Goal: Task Accomplishment & Management: Manage account settings

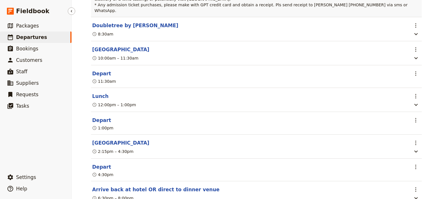
drag, startPoint x: 0, startPoint y: 0, endPoint x: 30, endPoint y: 37, distance: 47.7
click at [30, 37] on span "Departures" at bounding box center [31, 37] width 31 height 6
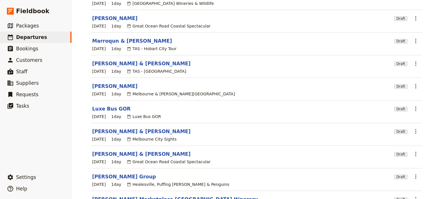
scroll to position [24, 0]
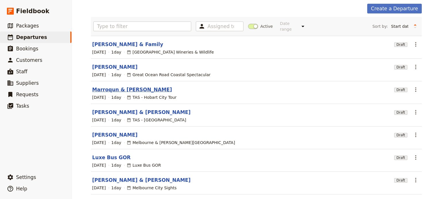
click at [98, 86] on link "Marroqun & [PERSON_NAME]" at bounding box center [132, 89] width 80 height 7
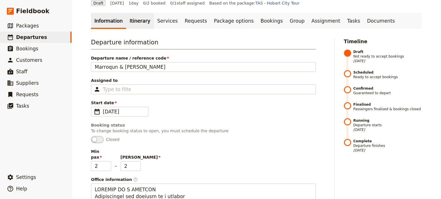
click at [135, 21] on link "Itinerary" at bounding box center [140, 21] width 28 height 16
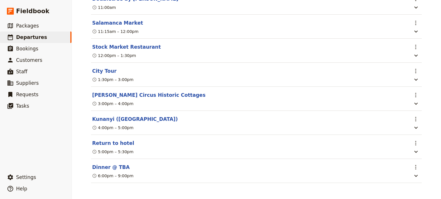
scroll to position [183, 0]
click at [40, 38] on span "Departures" at bounding box center [31, 37] width 31 height 6
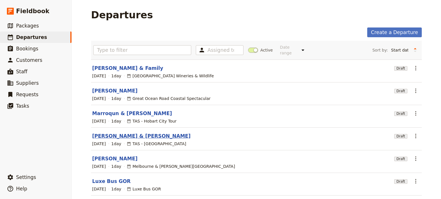
click at [119, 133] on link "[PERSON_NAME] & [PERSON_NAME]" at bounding box center [141, 136] width 98 height 7
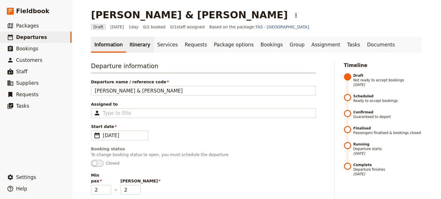
click at [133, 45] on link "Itinerary" at bounding box center [140, 45] width 28 height 16
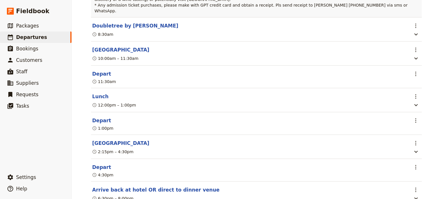
scroll to position [211, 0]
click at [35, 36] on span "Departures" at bounding box center [31, 37] width 31 height 6
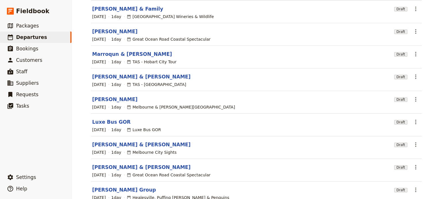
scroll to position [52, 0]
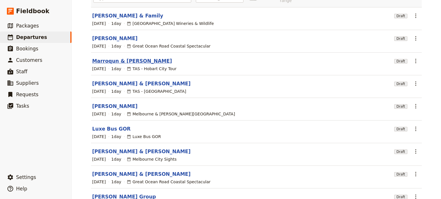
click at [116, 58] on link "Marroqun & [PERSON_NAME]" at bounding box center [132, 61] width 80 height 7
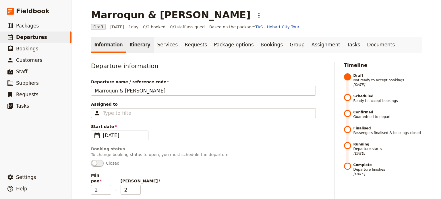
click at [134, 44] on link "Itinerary" at bounding box center [140, 45] width 28 height 16
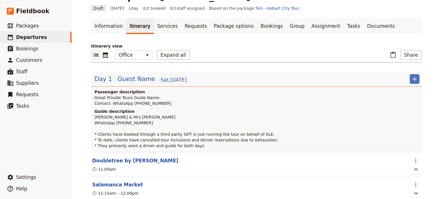
scroll to position [29, 0]
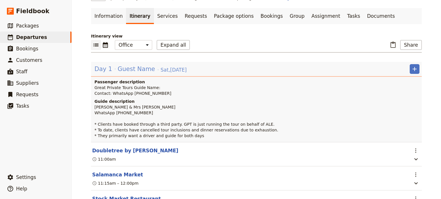
click at [124, 66] on span "Guest Name" at bounding box center [136, 69] width 37 height 9
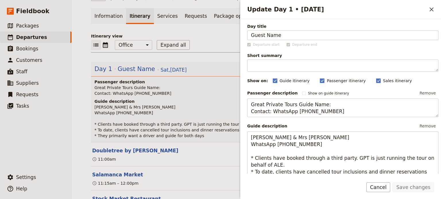
drag, startPoint x: 295, startPoint y: 36, endPoint x: 207, endPoint y: 38, distance: 88.1
click at [207, 38] on div "Marroqun & [PERSON_NAME] ​ Draft [DATE] 1 day 0/2 booked 0 / 1 staff assigned B…" at bounding box center [256, 99] width 369 height 199
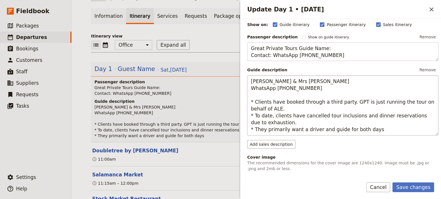
scroll to position [57, 0]
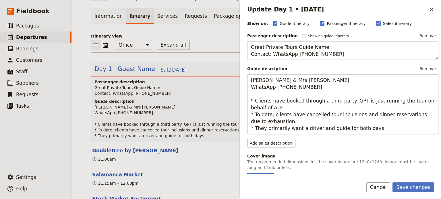
type input "[PERSON_NAME] & [PERSON_NAME]"
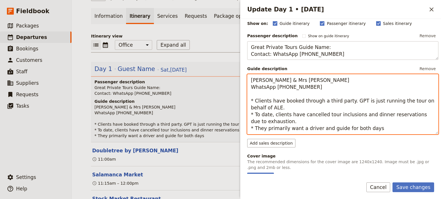
click at [376, 129] on textarea "[PERSON_NAME] & Mrs [PERSON_NAME] WhatsApp [PHONE_NUMBER] * Clients have booked…" at bounding box center [342, 104] width 191 height 60
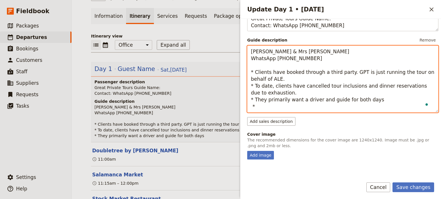
scroll to position [86, 0]
click at [274, 109] on textarea "[PERSON_NAME] & Mrs [PERSON_NAME] WhatsApp [PHONE_NUMBER] * Clients have booked…" at bounding box center [342, 79] width 191 height 67
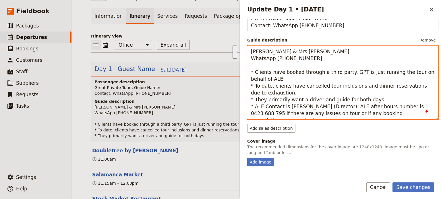
click at [404, 87] on textarea "[PERSON_NAME] & Mrs [PERSON_NAME] WhatsApp [PHONE_NUMBER] * Clients have booked…" at bounding box center [342, 83] width 191 height 74
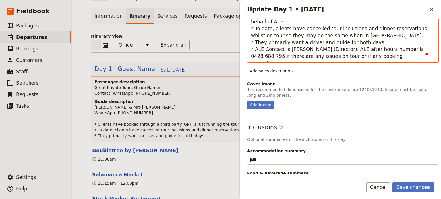
click at [381, 43] on textarea "[PERSON_NAME] & Mrs [PERSON_NAME] WhatsApp [PHONE_NUMBER] * Clients have booked…" at bounding box center [342, 25] width 191 height 74
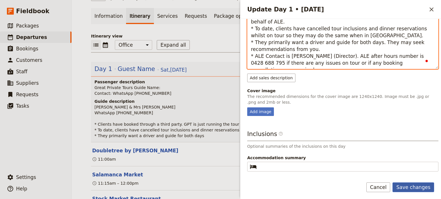
type textarea "[PERSON_NAME] & Mrs [PERSON_NAME] WhatsApp [PHONE_NUMBER] * Clients have booked…"
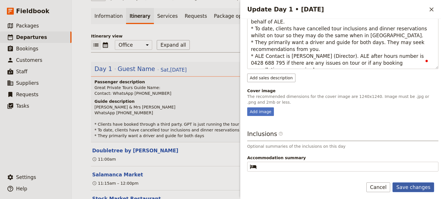
click at [403, 186] on button "Save changes" at bounding box center [413, 188] width 42 height 10
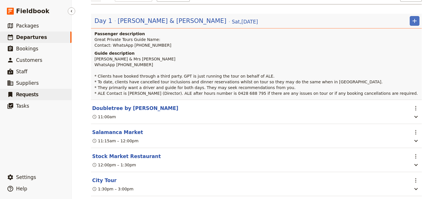
scroll to position [86, 0]
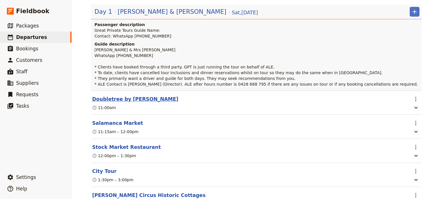
click at [114, 98] on button "Doubletree by [PERSON_NAME]" at bounding box center [135, 99] width 86 height 7
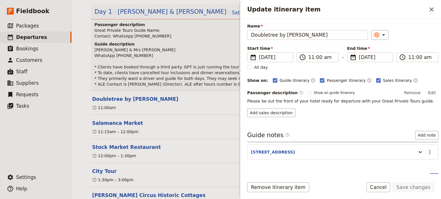
scroll to position [28, 0]
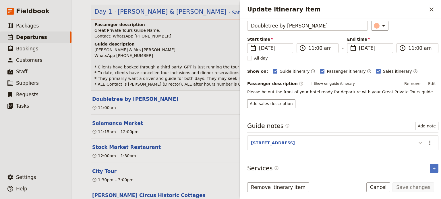
click at [418, 142] on icon "Update itinerary item" at bounding box center [419, 143] width 3 height 2
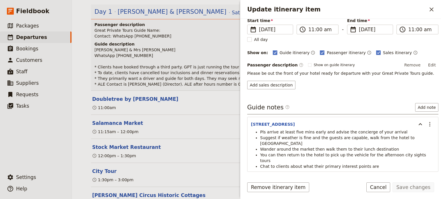
scroll to position [57, 0]
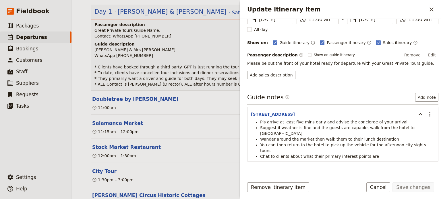
click at [431, 112] on section "[STREET_ADDRESS] ​ Pls arrive at least five mins early and advise the concierge…" at bounding box center [342, 134] width 191 height 55
click at [427, 114] on icon "Actions" at bounding box center [429, 114] width 7 height 7
click at [422, 123] on span "Edit note" at bounding box center [413, 125] width 27 height 6
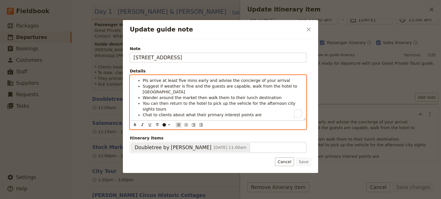
click at [270, 112] on li "Chat to clients about what their primary interest points are" at bounding box center [223, 115] width 160 height 6
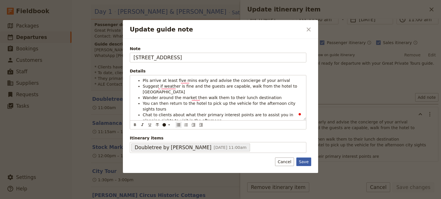
click at [306, 161] on button "Save" at bounding box center [303, 162] width 15 height 9
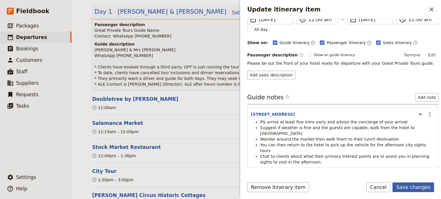
click at [406, 186] on button "Save changes" at bounding box center [413, 188] width 42 height 10
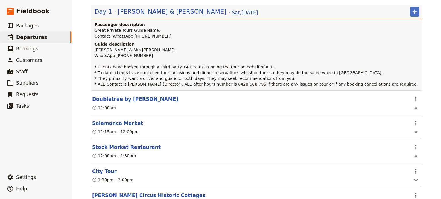
click at [114, 145] on button "Stock Market Restaurant" at bounding box center [126, 147] width 69 height 7
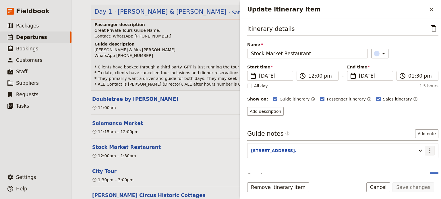
click at [426, 149] on icon "Actions" at bounding box center [429, 150] width 7 height 7
click at [420, 160] on span "Edit note" at bounding box center [413, 162] width 27 height 6
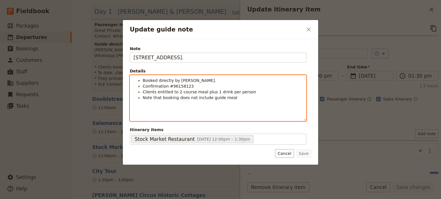
click at [232, 97] on li "Note that booking does not include guide meal" at bounding box center [223, 98] width 160 height 6
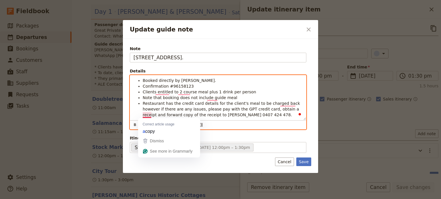
click at [143, 115] on span "Restaurant has the credit card details for the client's meal to be charged back…" at bounding box center [222, 109] width 158 height 16
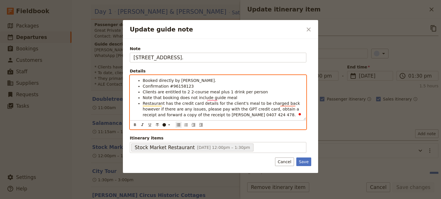
click at [184, 94] on span "Clients are entitled to 2 2-course meal plus 1 drink per person" at bounding box center [205, 92] width 125 height 5
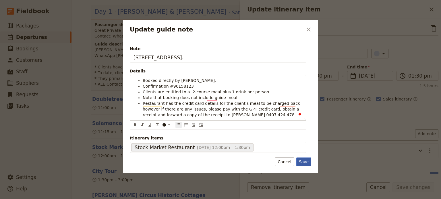
click at [304, 160] on button "Save" at bounding box center [303, 162] width 15 height 9
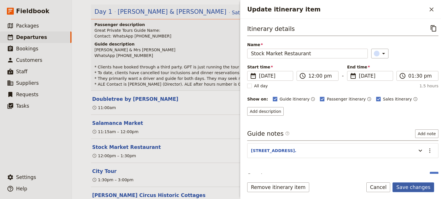
click at [414, 189] on button "Save changes" at bounding box center [413, 188] width 42 height 10
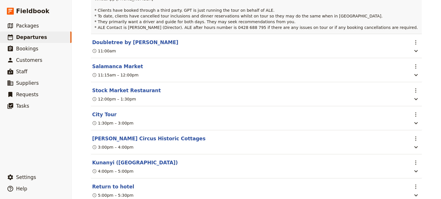
scroll to position [143, 0]
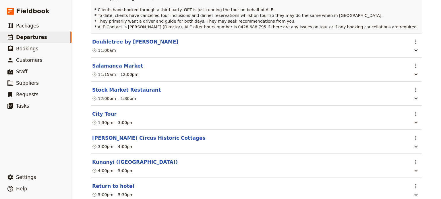
click at [100, 115] on button "City Tour" at bounding box center [104, 114] width 24 height 7
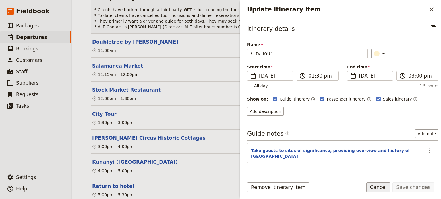
click at [384, 188] on button "Cancel" at bounding box center [378, 188] width 24 height 10
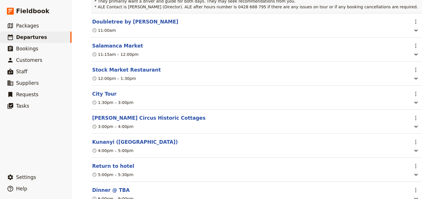
scroll to position [189, 0]
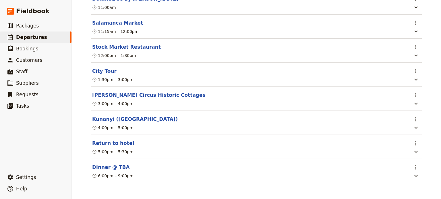
click at [136, 95] on button "[PERSON_NAME] Circus Historic Cottages" at bounding box center [148, 95] width 113 height 7
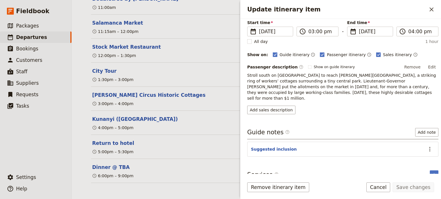
scroll to position [45, 0]
click at [379, 184] on button "Cancel" at bounding box center [378, 188] width 24 height 10
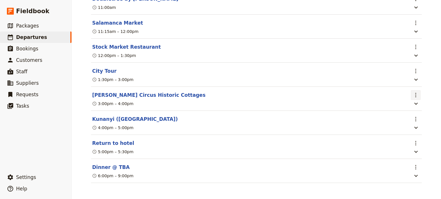
click at [412, 95] on icon "Actions" at bounding box center [415, 95] width 7 height 7
click at [135, 95] on button "[PERSON_NAME] Circus Historic Cottages" at bounding box center [148, 95] width 113 height 7
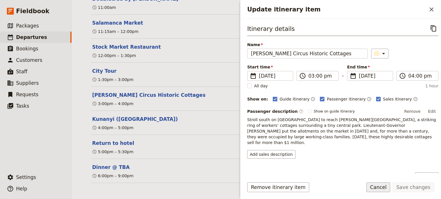
click at [379, 189] on button "Cancel" at bounding box center [378, 188] width 24 height 10
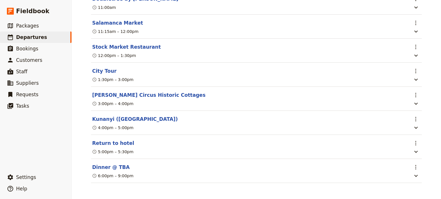
click at [419, 92] on section "[PERSON_NAME] Circus Historic Cottages ​ 3:00pm – 4:00pm" at bounding box center [256, 99] width 330 height 24
click at [414, 94] on icon "Actions" at bounding box center [415, 95] width 7 height 7
click at [410, 117] on button "Delete this itinerary item" at bounding box center [388, 114] width 57 height 8
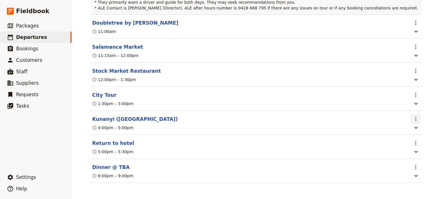
scroll to position [164, 0]
click at [104, 119] on button "Kunanyi ([GEOGRAPHIC_DATA])" at bounding box center [134, 119] width 85 height 7
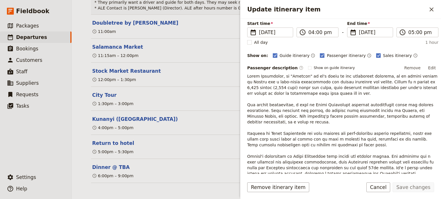
scroll to position [115, 0]
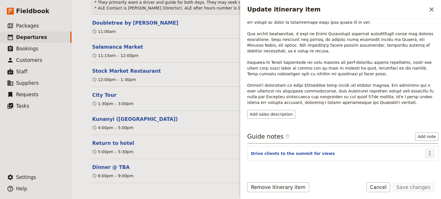
click at [429, 149] on button "​" at bounding box center [430, 154] width 10 height 10
click at [420, 158] on span "Edit note" at bounding box center [413, 159] width 27 height 6
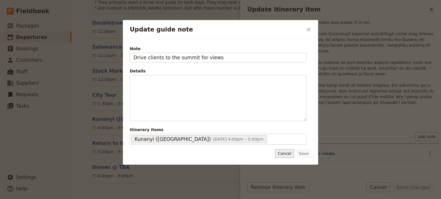
click at [283, 152] on button "Cancel" at bounding box center [284, 153] width 19 height 9
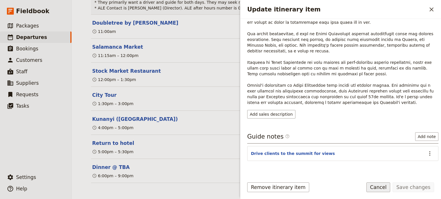
click at [383, 188] on button "Cancel" at bounding box center [378, 188] width 24 height 10
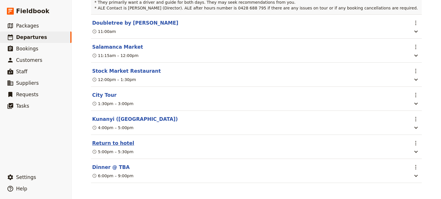
click at [114, 144] on button "Return to hotel" at bounding box center [113, 143] width 42 height 7
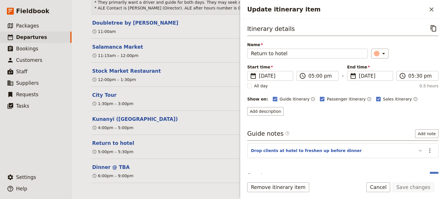
click at [417, 148] on icon "Update itinerary item" at bounding box center [419, 150] width 7 height 7
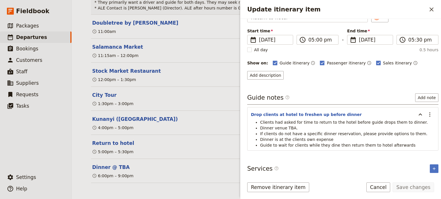
scroll to position [37, 0]
click at [299, 125] on li "Dinner venue TBA." at bounding box center [347, 128] width 174 height 6
click at [297, 131] on span "If clients do not have a specific dinner reservation, please provide options to…" at bounding box center [343, 133] width 167 height 5
click at [426, 114] on icon "Actions" at bounding box center [429, 114] width 7 height 7
click at [420, 124] on span "Edit note" at bounding box center [413, 125] width 27 height 6
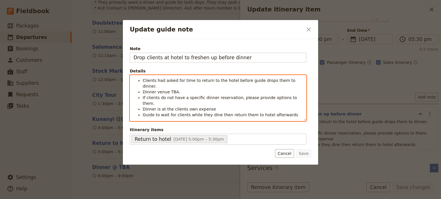
click at [184, 89] on li "Dinner venue TBA." at bounding box center [223, 92] width 160 height 6
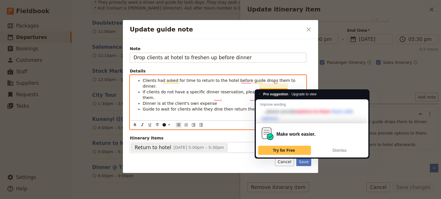
click at [296, 89] on li "If clients do not have a specific dinner reservation, please provide options to…" at bounding box center [223, 94] width 160 height 11
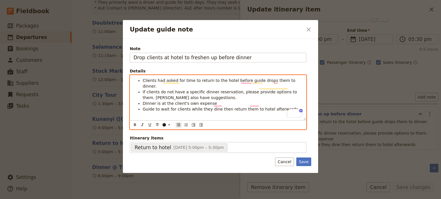
click at [281, 106] on li "Guide to wait for clients while they dine then return them to hotel afterwards" at bounding box center [223, 109] width 160 height 6
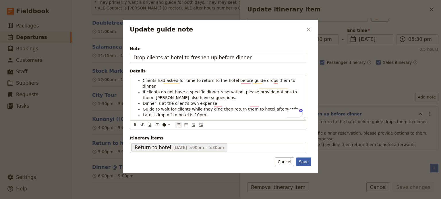
drag, startPoint x: 304, startPoint y: 161, endPoint x: 309, endPoint y: 160, distance: 5.5
click at [304, 161] on button "Save" at bounding box center [303, 162] width 15 height 9
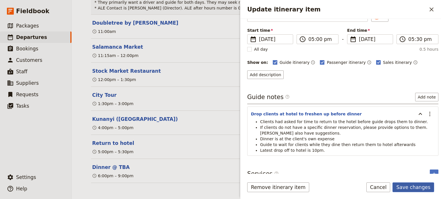
click at [419, 188] on button "Save changes" at bounding box center [413, 188] width 42 height 10
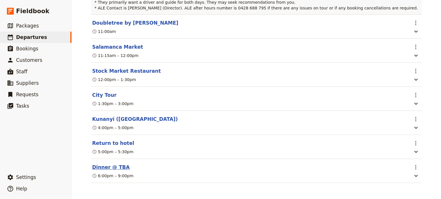
click at [109, 165] on button "Dinner @ TBA" at bounding box center [111, 167] width 38 height 7
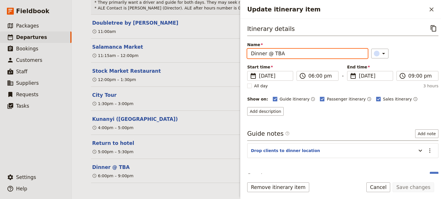
drag, startPoint x: 289, startPoint y: 52, endPoint x: 266, endPoint y: 54, distance: 23.0
click at [266, 54] on input "Dinner @ TBA" at bounding box center [307, 54] width 120 height 10
type input "Dinner"
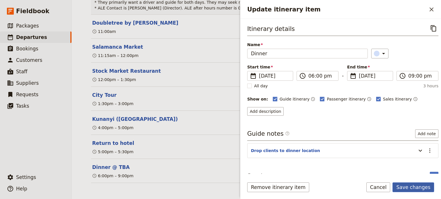
click at [412, 187] on button "Save changes" at bounding box center [413, 188] width 42 height 10
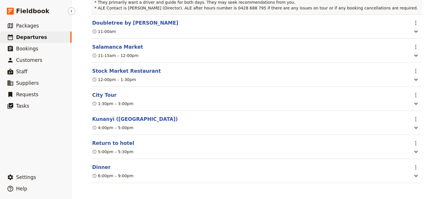
click at [39, 39] on span "Departures" at bounding box center [31, 37] width 31 height 6
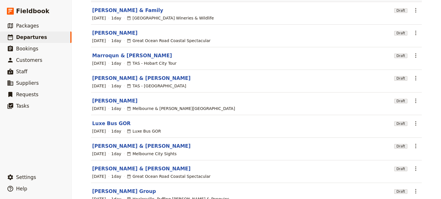
scroll to position [52, 0]
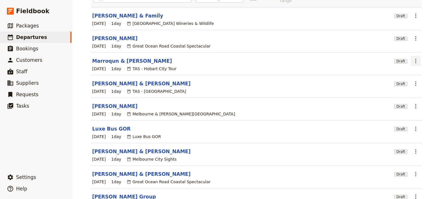
click at [412, 58] on icon "Actions" at bounding box center [415, 61] width 7 height 7
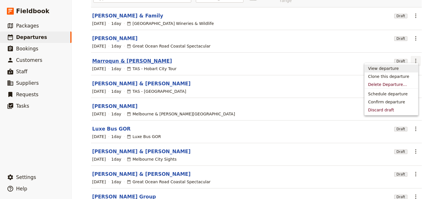
click at [118, 58] on link "Marroqun & [PERSON_NAME]" at bounding box center [132, 61] width 80 height 7
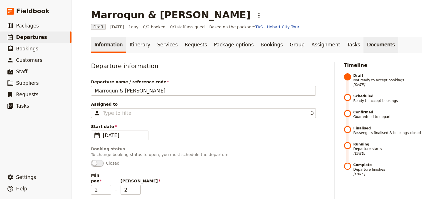
click at [363, 44] on link "Documents" at bounding box center [380, 45] width 35 height 16
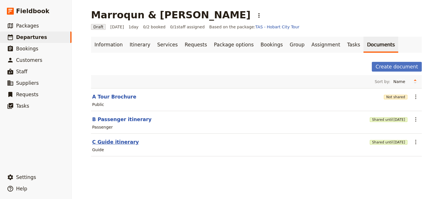
click at [106, 141] on button "C Guide itinerary" at bounding box center [115, 142] width 47 height 7
select select "STAFF"
select select "RUN_SHEET"
select select "DEFAULT"
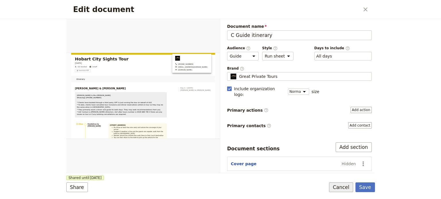
click at [344, 189] on button "Cancel" at bounding box center [341, 188] width 24 height 10
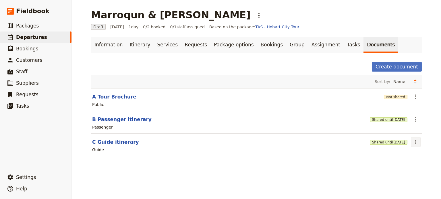
click at [414, 143] on icon "Actions" at bounding box center [415, 142] width 7 height 7
click at [391, 155] on span "Share" at bounding box center [384, 154] width 11 height 6
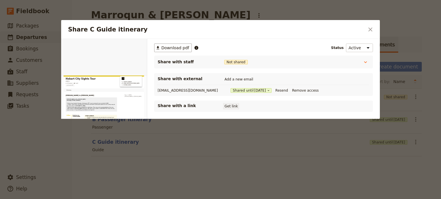
click at [227, 106] on button "Get link" at bounding box center [231, 106] width 16 height 6
click at [360, 27] on h2 "Share C Guide itinerary" at bounding box center [216, 29] width 296 height 9
click at [368, 28] on icon "Close dialog" at bounding box center [370, 30] width 4 height 4
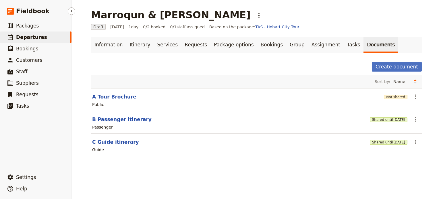
click at [17, 33] on link "​ Departures" at bounding box center [35, 37] width 71 height 11
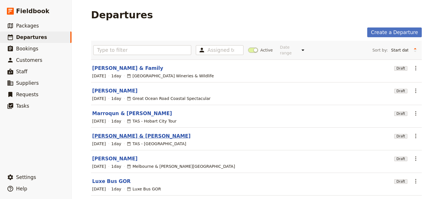
click at [126, 133] on link "[PERSON_NAME] & [PERSON_NAME]" at bounding box center [141, 136] width 98 height 7
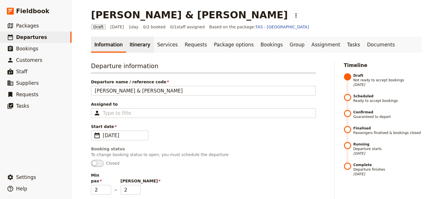
click at [129, 37] on link "Itinerary" at bounding box center [140, 45] width 28 height 16
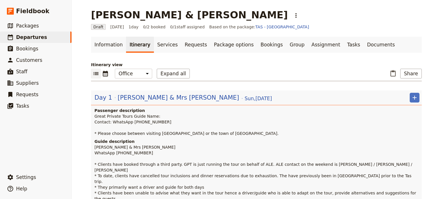
click at [128, 44] on link "Itinerary" at bounding box center [140, 45] width 28 height 16
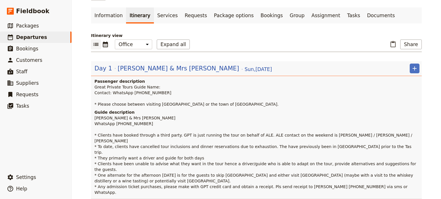
scroll to position [86, 0]
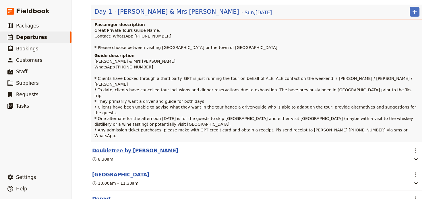
click at [127, 147] on button "Doubletree by [PERSON_NAME]" at bounding box center [135, 150] width 86 height 7
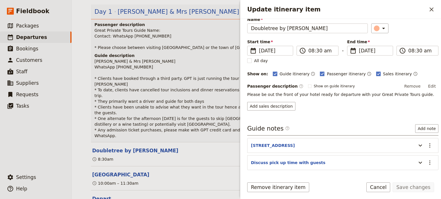
scroll to position [45, 0]
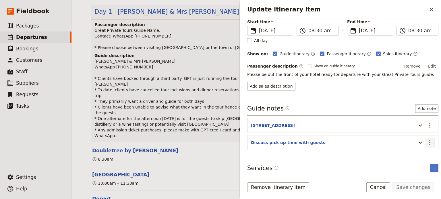
click at [426, 140] on icon "Actions" at bounding box center [429, 142] width 7 height 7
click at [418, 153] on span "Edit note" at bounding box center [409, 154] width 18 height 6
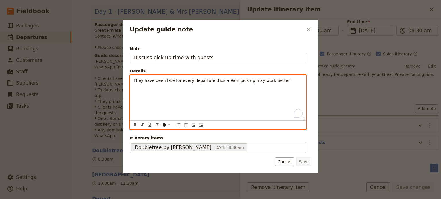
click at [279, 81] on p "They have been late for every departure thus a 9am pick up may work better." at bounding box center [217, 81] width 169 height 6
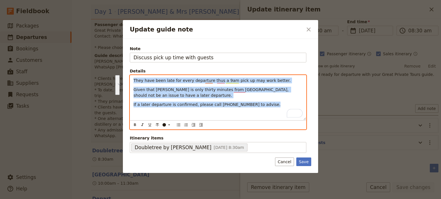
click at [123, 78] on div "Update guide note ​ Note Discuss pick up time with guests Details They have bee…" at bounding box center [220, 99] width 441 height 199
click at [178, 126] on icon "Bulleted list" at bounding box center [178, 125] width 3 height 3
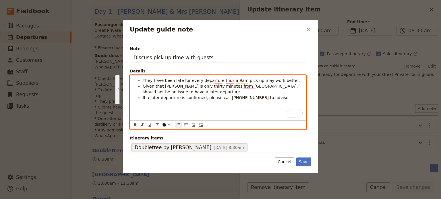
click at [217, 96] on span "If a later departure is confirmed, please call [PHONE_NUMBER] to advise." at bounding box center [216, 98] width 147 height 5
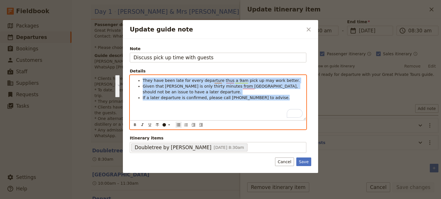
drag, startPoint x: 275, startPoint y: 96, endPoint x: 122, endPoint y: 79, distance: 154.2
click at [122, 78] on div "Update guide note ​ Note Discuss pick up time with guests Details They have bee…" at bounding box center [220, 99] width 441 height 199
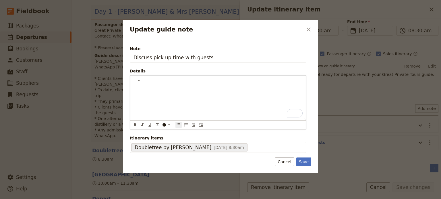
click at [285, 161] on button "Cancel" at bounding box center [284, 162] width 19 height 9
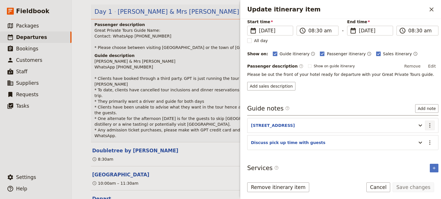
click at [427, 124] on icon "Actions" at bounding box center [429, 125] width 7 height 7
click at [420, 136] on span "Edit note" at bounding box center [413, 137] width 27 height 6
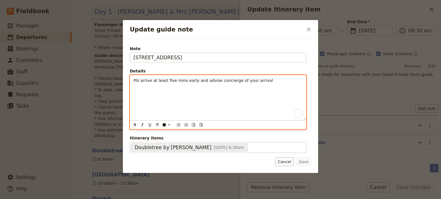
click at [279, 80] on p "Pls arrive at least five mins early and advise concierge of your arrival" at bounding box center [217, 81] width 169 height 6
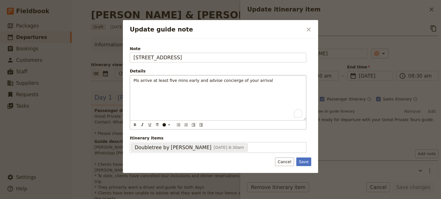
scroll to position [45, 0]
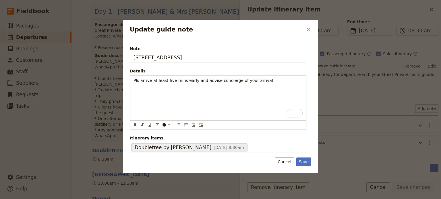
click at [134, 79] on span "Pls arrive at least five mins early and advise concierge of your arrival" at bounding box center [202, 80] width 139 height 5
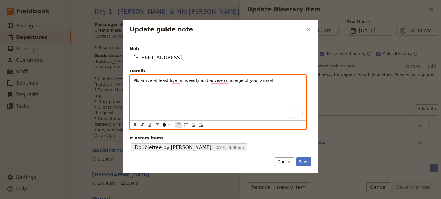
click at [179, 125] on icon "Bulleted list" at bounding box center [178, 125] width 5 height 5
click at [274, 83] on li "Pls arrive at least five mins early and advise concierge of your arrival" at bounding box center [223, 81] width 160 height 6
paste div "To enrich screen reader interactions, please activate Accessibility in Grammarl…"
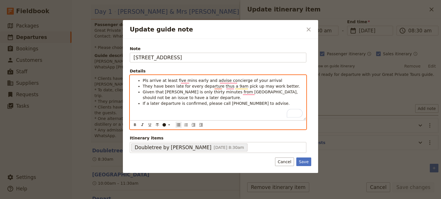
click at [146, 86] on span "They have been late for every departure thus a 9am pick up may work better." at bounding box center [221, 86] width 157 height 5
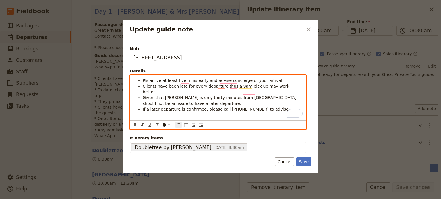
click at [267, 81] on li "Pls arrive at least five mins early and advise concierge of your arrival" at bounding box center [223, 81] width 160 height 6
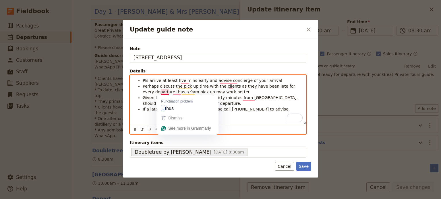
click at [163, 92] on span "Perhaps discuss the pick up time with the clients as they have been late for ev…" at bounding box center [219, 89] width 153 height 10
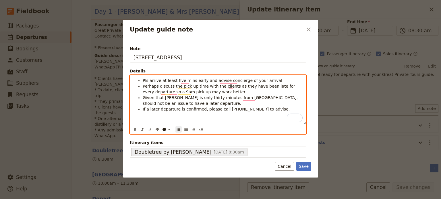
click at [232, 93] on li "Perhaps discuss the pick up time with the clients as they have been late for ev…" at bounding box center [223, 88] width 160 height 11
click at [220, 109] on span "If a later departure is confirmed, please call [PHONE_NUMBER] to advise." at bounding box center [216, 109] width 147 height 5
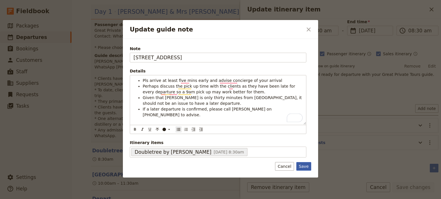
click at [305, 165] on button "Save" at bounding box center [303, 166] width 15 height 9
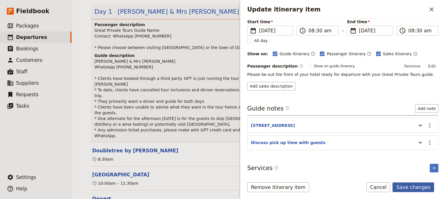
click at [415, 186] on button "Save changes" at bounding box center [413, 188] width 42 height 10
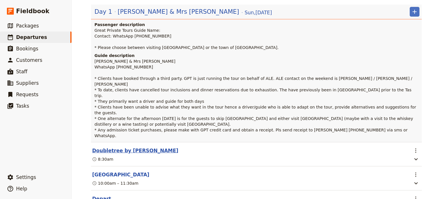
click at [126, 147] on button "Doubletree by [PERSON_NAME]" at bounding box center [135, 150] width 86 height 7
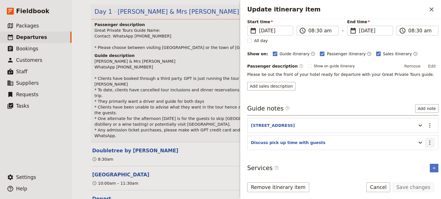
click at [426, 142] on icon "Actions" at bounding box center [429, 142] width 7 height 7
click at [416, 160] on span "Remove note" at bounding box center [413, 162] width 27 height 6
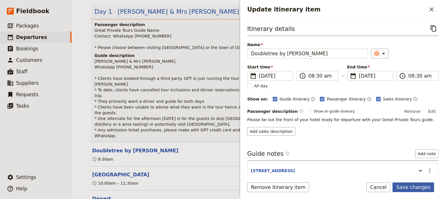
click at [405, 188] on button "Save changes" at bounding box center [413, 188] width 42 height 10
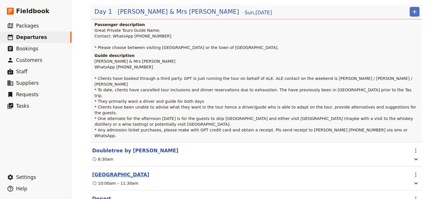
click at [123, 172] on button "[GEOGRAPHIC_DATA]" at bounding box center [120, 175] width 57 height 7
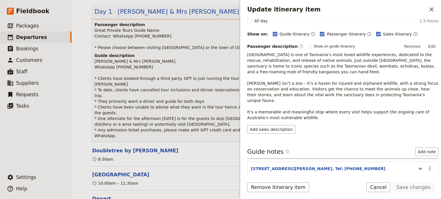
scroll to position [85, 0]
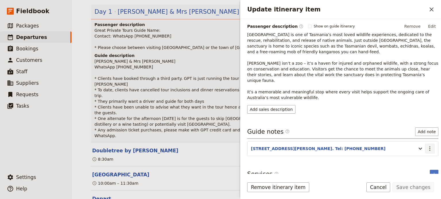
click at [426, 145] on icon "Actions" at bounding box center [429, 148] width 7 height 7
click at [402, 156] on button "Edit note" at bounding box center [413, 154] width 34 height 8
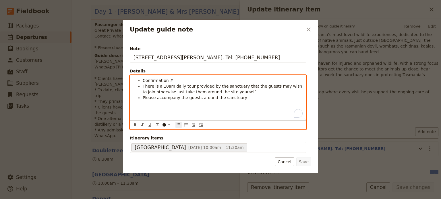
click at [176, 79] on li "Confirmation #" at bounding box center [223, 81] width 160 height 6
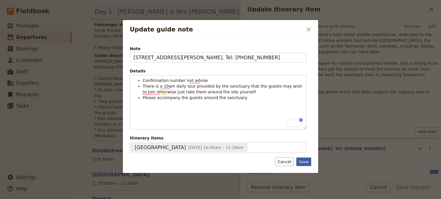
drag, startPoint x: 301, startPoint y: 160, endPoint x: 318, endPoint y: 161, distance: 17.0
click at [301, 160] on button "Save" at bounding box center [303, 162] width 15 height 9
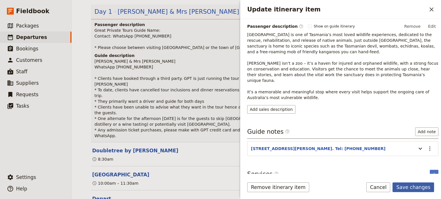
click at [406, 187] on button "Save changes" at bounding box center [413, 188] width 42 height 10
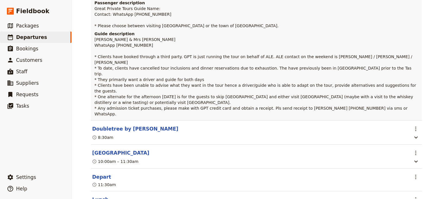
scroll to position [143, 0]
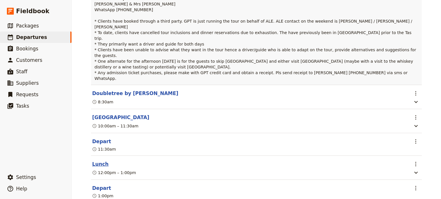
click at [99, 161] on button "Lunch" at bounding box center [100, 164] width 16 height 7
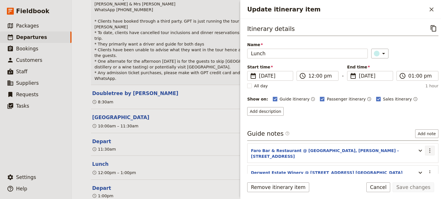
click at [426, 149] on icon "Actions" at bounding box center [429, 150] width 7 height 7
click at [419, 172] on span "Remove note" at bounding box center [413, 170] width 27 height 6
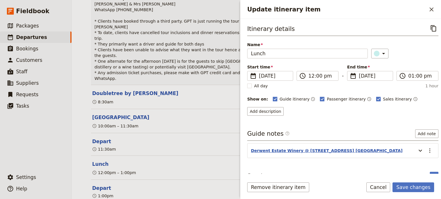
click at [289, 149] on button "Derwent Estate Winery @ 329 Lylell Hwy. Granton" at bounding box center [326, 151] width 151 height 6
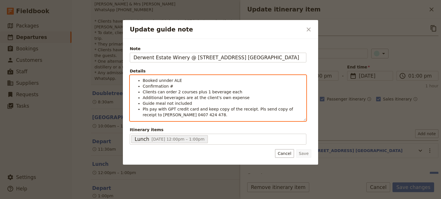
click at [143, 81] on span "Booked unnder ALE" at bounding box center [162, 80] width 39 height 5
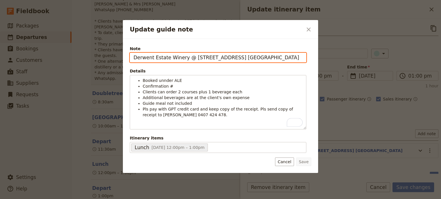
click at [136, 59] on input "Derwent Estate Winery @ 329 Lylell Hwy. Granton" at bounding box center [218, 58] width 176 height 10
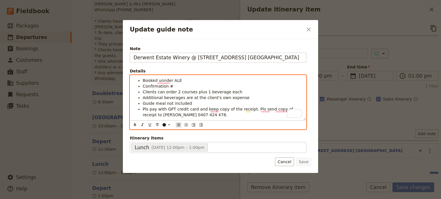
click at [163, 79] on span "Booked unnder ALE" at bounding box center [162, 80] width 39 height 5
click at [192, 90] on span "Clients can order 2 courses plus 1 beverage each" at bounding box center [193, 92] width 100 height 5
click at [181, 84] on li "Confirmation #" at bounding box center [223, 86] width 160 height 6
click at [236, 92] on li "Clients can order 2 courses plus 1 beverage each" at bounding box center [223, 92] width 160 height 6
click at [189, 114] on li "Pls pay with GPT credit card and keep copy of the receipt. Pls send copy of rec…" at bounding box center [223, 111] width 160 height 11
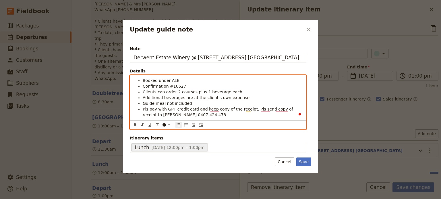
scroll to position [0, 0]
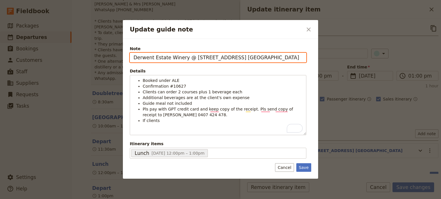
click at [251, 58] on input "Derwent Estate Winery @ 329 Lylell Hwy. Granton" at bounding box center [218, 58] width 176 height 10
type input "Derwent Estate Winery @ 329 Lylell Hwy. Granton. Tel: 6263 5802"
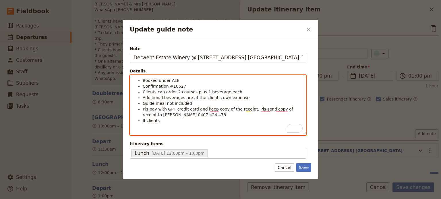
click at [170, 124] on div "Booked under ALE Confirmation #10627 Clients can order 2 courses plus 1 beverag…" at bounding box center [218, 105] width 176 height 60
drag, startPoint x: 156, startPoint y: 121, endPoint x: 146, endPoint y: 123, distance: 10.2
click at [146, 123] on li "If clients" at bounding box center [223, 121] width 160 height 6
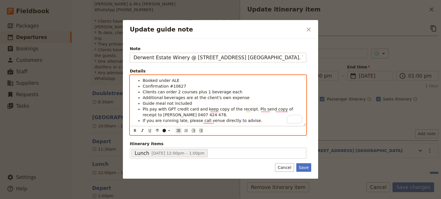
click at [192, 110] on span "Pls pay with GPT credit card and keep copy of the receipt. Pls send copy of rec…" at bounding box center [218, 112] width 151 height 10
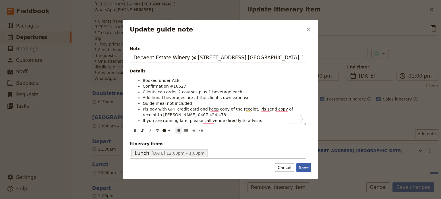
click at [302, 166] on button "Save" at bounding box center [303, 167] width 15 height 9
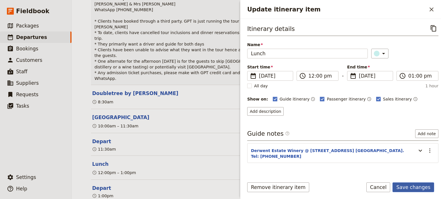
click at [416, 190] on button "Save changes" at bounding box center [413, 188] width 42 height 10
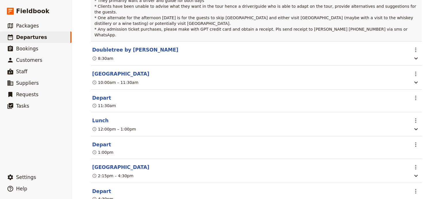
scroll to position [201, 0]
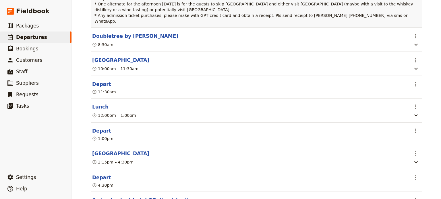
click at [93, 104] on button "Lunch" at bounding box center [100, 107] width 16 height 7
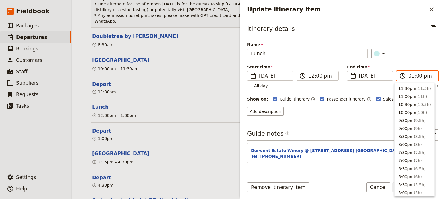
click at [421, 76] on input "01:00 pm" at bounding box center [421, 76] width 26 height 7
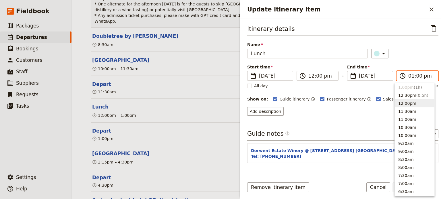
scroll to position [141, 0]
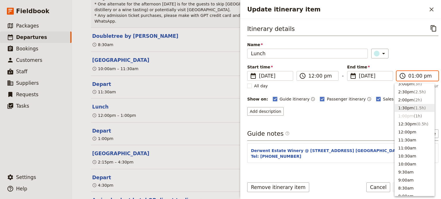
click at [413, 106] on span "( 1.5h )" at bounding box center [419, 108] width 12 height 5
type input "01:30 pm"
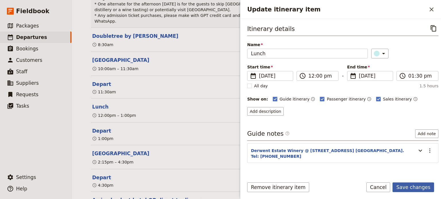
click at [411, 188] on button "Save changes" at bounding box center [413, 188] width 42 height 10
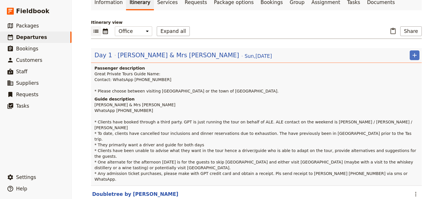
scroll to position [29, 0]
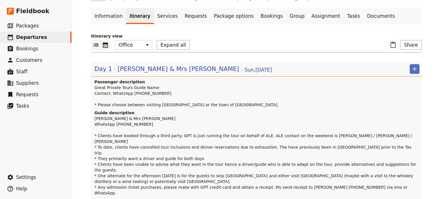
click at [103, 45] on icon "Calendar view" at bounding box center [105, 45] width 5 height 6
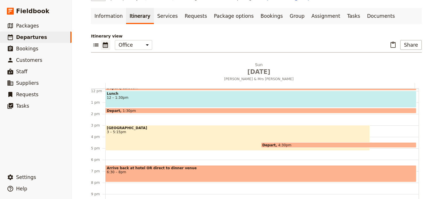
scroll to position [136, 0]
click at [131, 138] on div "Mt Field National Park 3 – 5:15pm" at bounding box center [237, 138] width 264 height 26
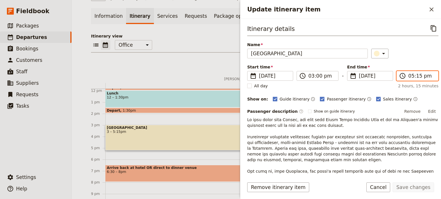
click at [419, 75] on input "05:15 pm" at bounding box center [421, 76] width 26 height 7
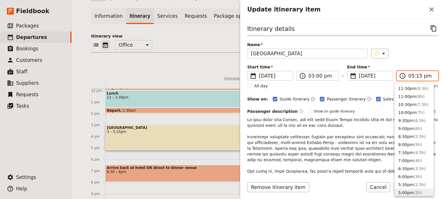
scroll to position [106, 0]
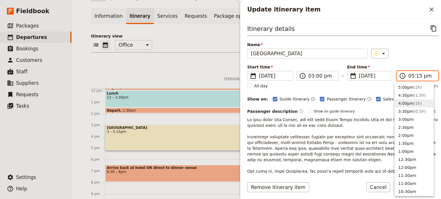
click at [410, 106] on button "4:00pm ( 1h )" at bounding box center [413, 104] width 39 height 8
type input "04:00 pm"
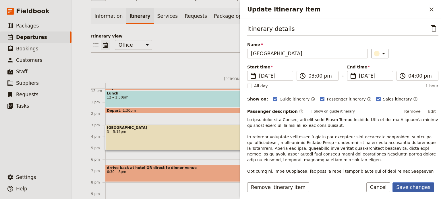
click at [410, 188] on button "Save changes" at bounding box center [413, 188] width 42 height 10
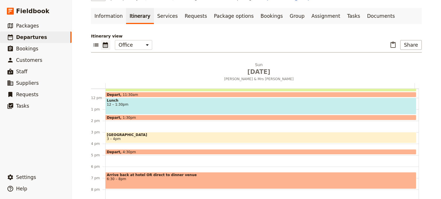
scroll to position [107, 0]
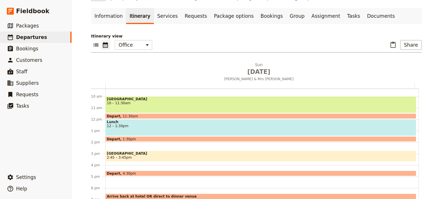
click at [119, 154] on span "[GEOGRAPHIC_DATA]" at bounding box center [261, 154] width 308 height 4
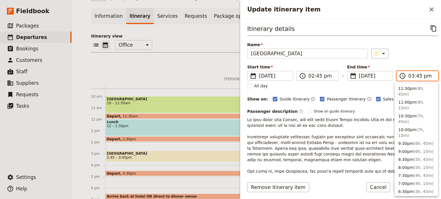
click at [411, 74] on input "03:45 pm" at bounding box center [421, 76] width 26 height 7
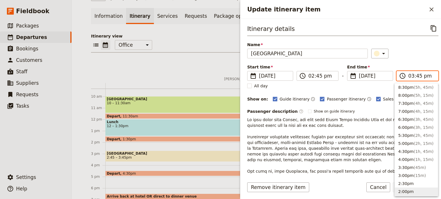
scroll to position [72, 0]
click at [407, 140] on button "5:00pm ( 2h, 15m )" at bounding box center [415, 144] width 43 height 8
type input "05:00 pm"
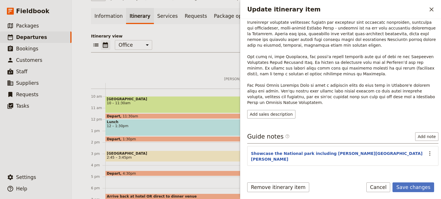
scroll to position [119, 0]
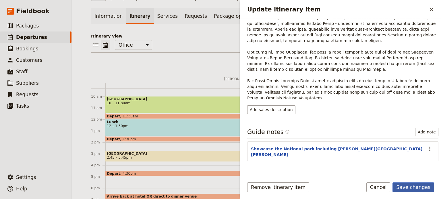
click at [420, 187] on button "Save changes" at bounding box center [413, 188] width 42 height 10
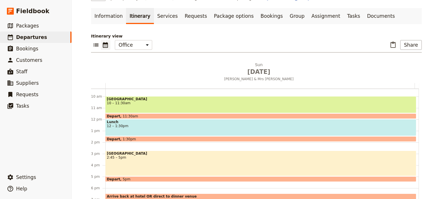
scroll to position [136, 0]
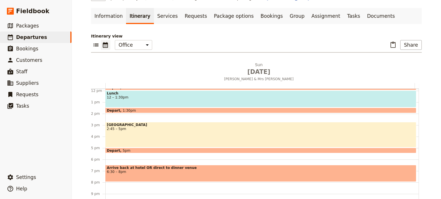
click at [120, 132] on div "Mt Field National Park 2:45 – 5pm" at bounding box center [260, 135] width 311 height 26
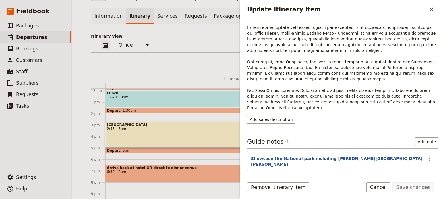
scroll to position [115, 0]
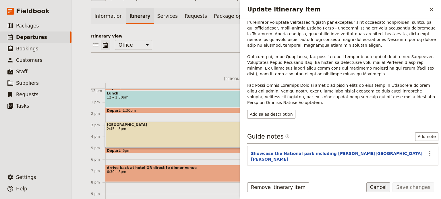
click at [387, 188] on button "Cancel" at bounding box center [378, 188] width 24 height 10
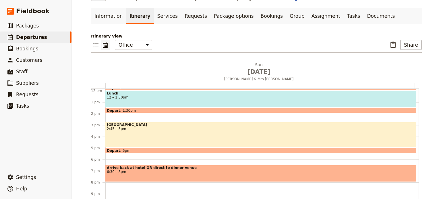
click at [181, 138] on div "Mt Field National Park 2:45 – 5pm" at bounding box center [260, 135] width 311 height 26
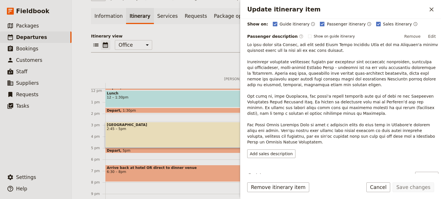
scroll to position [119, 0]
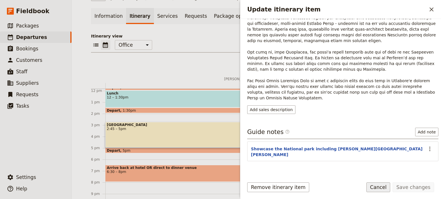
click at [383, 192] on button "Cancel" at bounding box center [378, 188] width 24 height 10
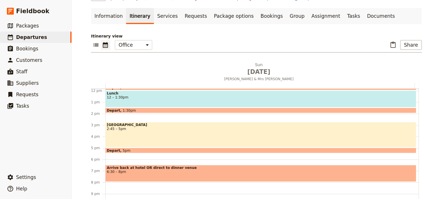
click at [155, 132] on div "Mt Field National Park 2:45 – 5pm" at bounding box center [260, 135] width 311 height 26
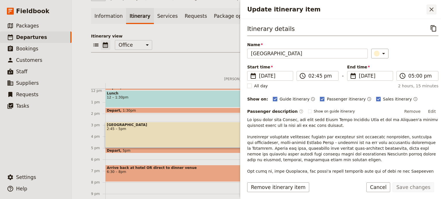
click at [435, 11] on button "​" at bounding box center [431, 10] width 10 height 10
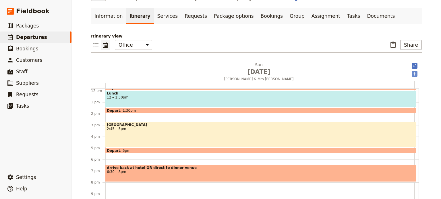
click at [413, 73] on icon "Add after day 1" at bounding box center [414, 74] width 6 height 6
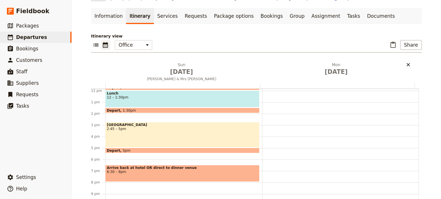
click at [405, 63] on icon "Delete Mon Sep 1" at bounding box center [408, 65] width 6 height 6
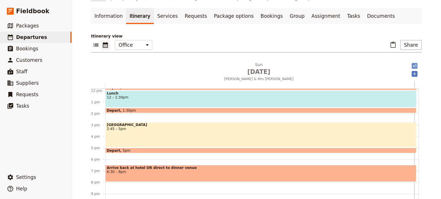
click at [412, 65] on icon "Add after day 1" at bounding box center [414, 66] width 6 height 6
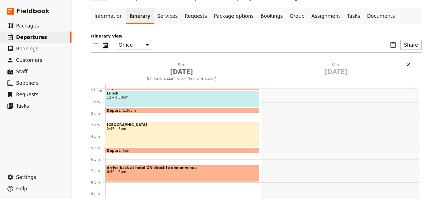
click at [405, 62] on icon "Delete Mon Sep 1" at bounding box center [408, 65] width 6 height 6
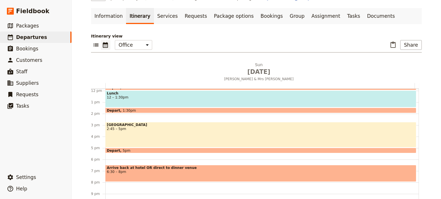
click at [110, 156] on div "Doubletree by Hilton Hobart 8:30am Bonorong Wildlife Park 10 – 11:30am Depart 1…" at bounding box center [261, 90] width 313 height 275
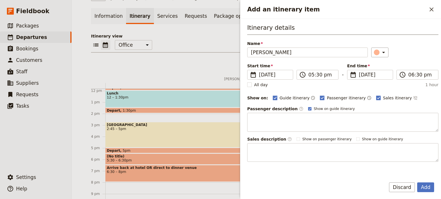
type input "MONA"
click at [308, 108] on rect "Add an itinerary item" at bounding box center [309, 108] width 3 height 3
click at [307, 107] on input "Show on guide itinerary" at bounding box center [307, 106] width 0 height 0
checkbox input "false"
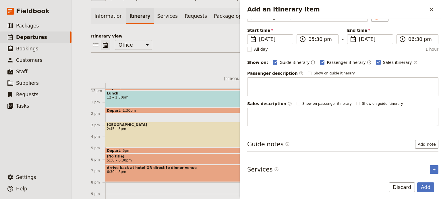
scroll to position [37, 0]
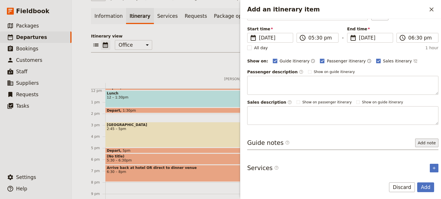
click at [426, 141] on button "Add note" at bounding box center [426, 143] width 23 height 9
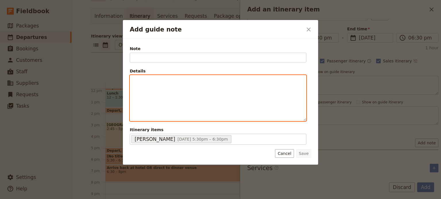
click at [163, 86] on div "Add guide note" at bounding box center [218, 98] width 176 height 46
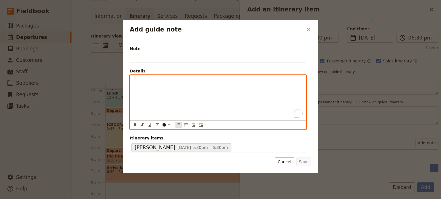
click at [178, 124] on icon "Bulleted list" at bounding box center [178, 125] width 5 height 5
click at [180, 83] on div "Admission is" at bounding box center [218, 102] width 176 height 54
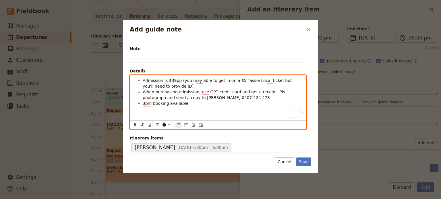
click at [194, 105] on li "3pm booking available" at bounding box center [223, 104] width 160 height 6
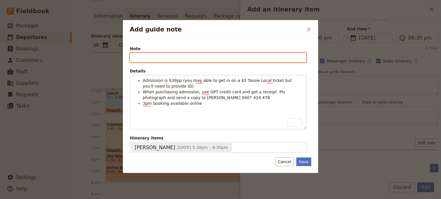
click at [216, 55] on input "Note" at bounding box center [218, 58] width 176 height 10
type input "If clients would prefer, another option is to include a visit to MONA instead o…"
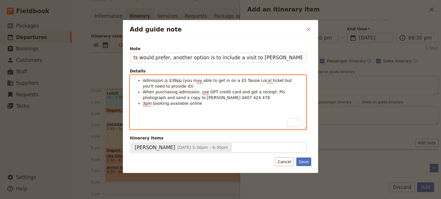
click at [227, 106] on li "3pm booking available online" at bounding box center [223, 104] width 160 height 6
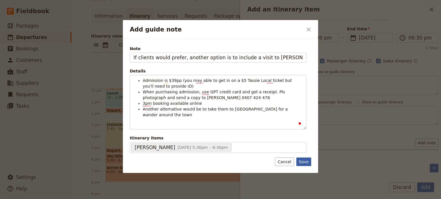
click at [305, 159] on button "Save" at bounding box center [303, 162] width 15 height 9
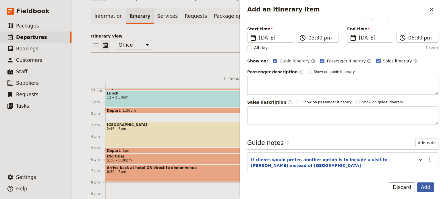
click at [422, 188] on button "Add" at bounding box center [425, 188] width 17 height 10
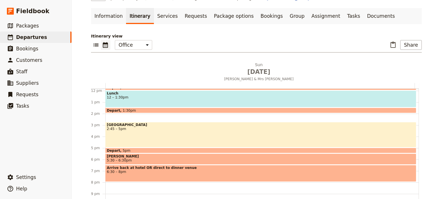
click at [120, 156] on span "MONA" at bounding box center [261, 157] width 308 height 4
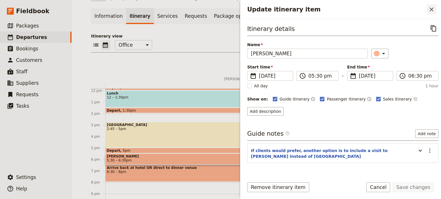
click at [429, 8] on icon "Close drawer" at bounding box center [431, 9] width 7 height 7
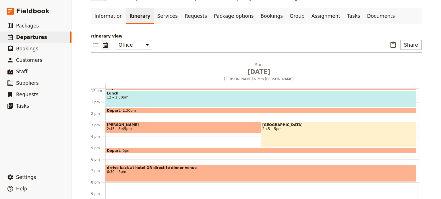
click at [144, 127] on span "2:45 – 3:45pm" at bounding box center [237, 129] width 261 height 4
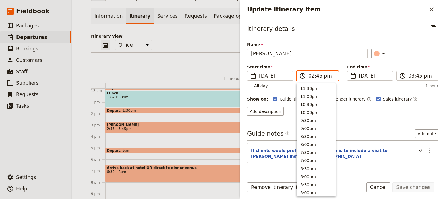
click at [313, 76] on input "02:45 pm" at bounding box center [321, 76] width 26 height 7
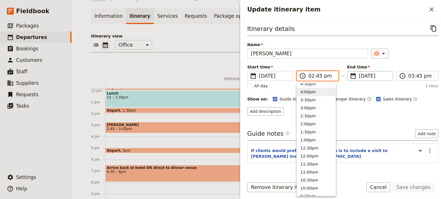
scroll to position [114, 0]
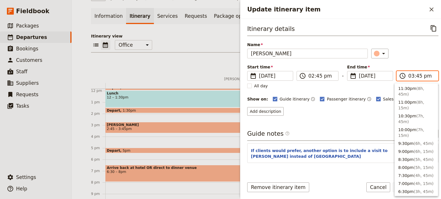
click at [408, 74] on input "03:45 pm" at bounding box center [421, 76] width 26 height 7
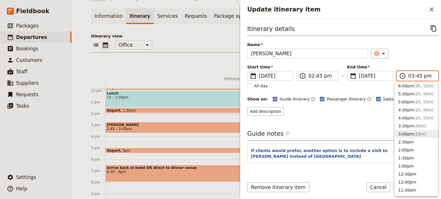
scroll to position [101, 0]
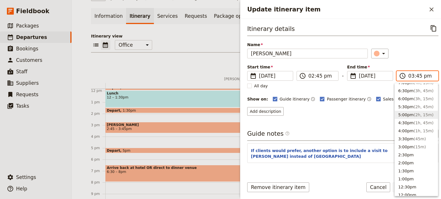
click at [403, 111] on button "5:00pm ( 2h, 15m )" at bounding box center [415, 115] width 43 height 8
type input "05:00 pm"
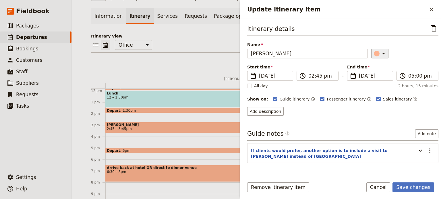
click at [382, 54] on icon "Update itinerary item" at bounding box center [383, 53] width 3 height 1
click at [377, 63] on div "button" at bounding box center [377, 65] width 6 height 6
click at [404, 186] on button "Save changes" at bounding box center [413, 188] width 42 height 10
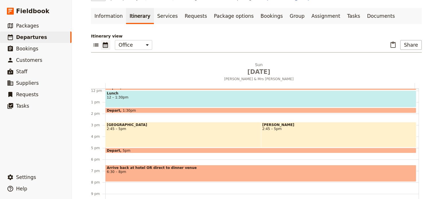
click at [155, 132] on div "Mt Field National Park 2:45 – 5pm" at bounding box center [237, 135] width 264 height 26
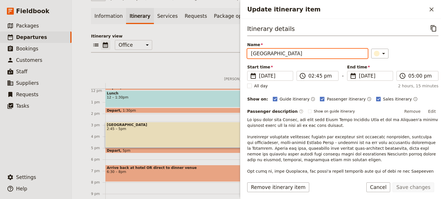
drag, startPoint x: 309, startPoint y: 55, endPoint x: 203, endPoint y: 50, distance: 105.7
click at [203, 50] on div "Marroquin & Gonzalez ​ Draft 31 Aug 2025 1 day 0/2 booked 0 / 1 staff assigned …" at bounding box center [256, 99] width 369 height 199
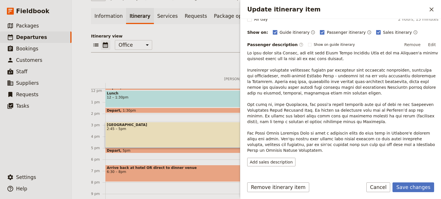
scroll to position [115, 0]
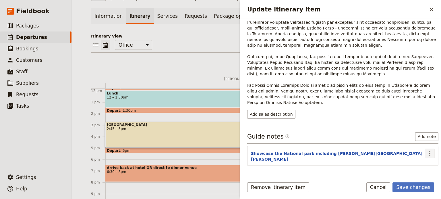
click at [426, 150] on icon "Actions" at bounding box center [429, 153] width 7 height 7
click at [321, 93] on p "Update itinerary item" at bounding box center [342, 53] width 191 height 103
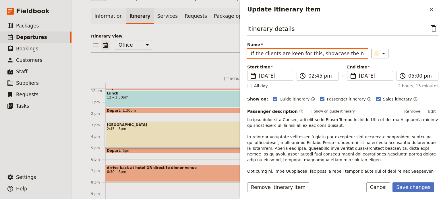
scroll to position [0, 15]
drag, startPoint x: 248, startPoint y: 54, endPoint x: 489, endPoint y: 68, distance: 241.4
click at [440, 68] on html "Fieldbook ​ ​ Fieldbook ​ ​ Packages ​ Departures ​ Bookings ​ Customers ​ Staf…" at bounding box center [220, 99] width 441 height 199
type input "Mt"
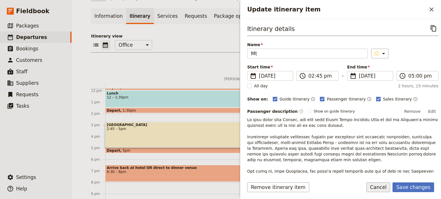
click at [381, 189] on button "Cancel" at bounding box center [378, 188] width 24 height 10
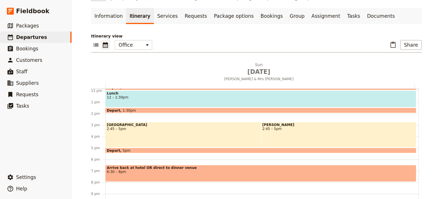
click at [135, 126] on span "[GEOGRAPHIC_DATA]" at bounding box center [237, 125] width 261 height 4
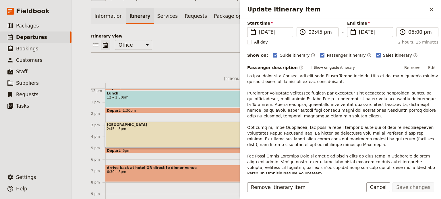
scroll to position [119, 0]
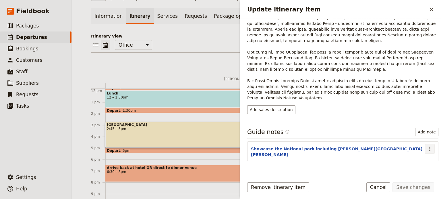
click at [426, 146] on icon "Actions" at bounding box center [429, 149] width 7 height 7
click at [414, 155] on span "Edit note" at bounding box center [409, 154] width 18 height 6
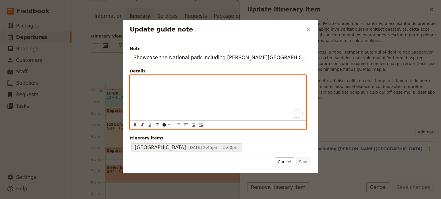
click at [159, 89] on div "To enrich screen reader interactions, please activate Accessibility in Grammarl…" at bounding box center [218, 97] width 176 height 45
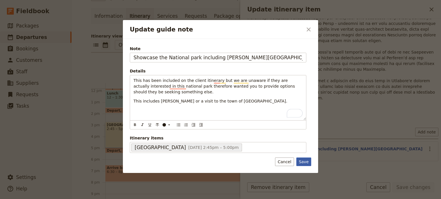
click at [303, 161] on button "Save" at bounding box center [303, 162] width 15 height 9
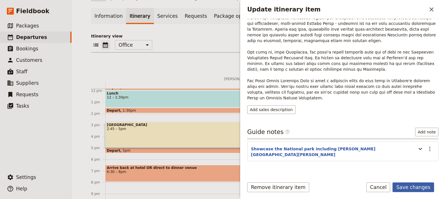
click at [418, 186] on button "Save changes" at bounding box center [413, 188] width 42 height 10
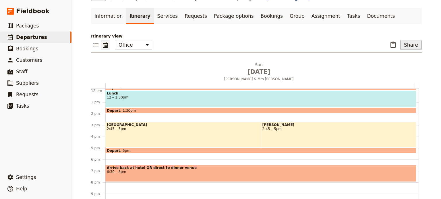
click at [407, 44] on button "Share" at bounding box center [411, 45] width 22 height 10
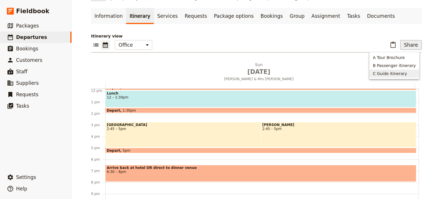
click at [392, 74] on span "C Guide itinerary" at bounding box center [390, 74] width 34 height 6
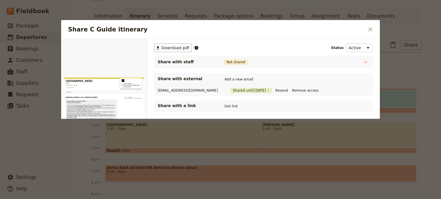
scroll to position [0, 0]
click at [235, 108] on button "Get link" at bounding box center [231, 106] width 16 height 6
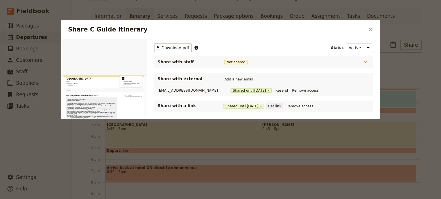
click at [277, 107] on button "Get link" at bounding box center [274, 106] width 16 height 6
click at [274, 104] on button "Get link" at bounding box center [274, 106] width 16 height 6
click at [373, 20] on div "Share C Guide itinerary ​" at bounding box center [220, 29] width 318 height 19
click at [371, 26] on icon "Close dialog" at bounding box center [370, 29] width 7 height 7
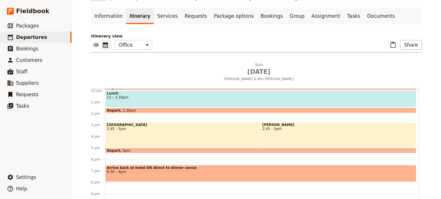
click at [400, 40] on button "Share" at bounding box center [411, 45] width 22 height 10
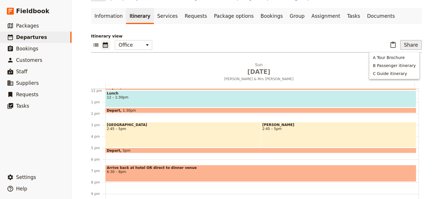
click at [400, 40] on button "Share" at bounding box center [411, 45] width 22 height 10
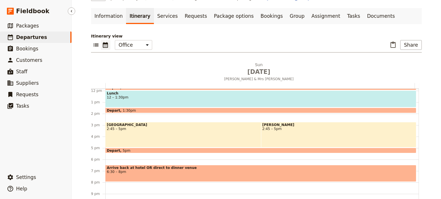
click at [35, 36] on span "Departures" at bounding box center [31, 37] width 31 height 6
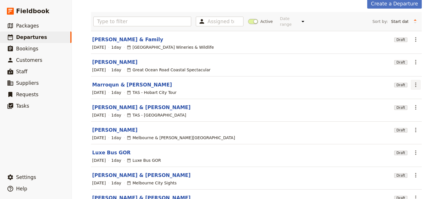
click at [416, 81] on icon "Actions" at bounding box center [415, 84] width 7 height 7
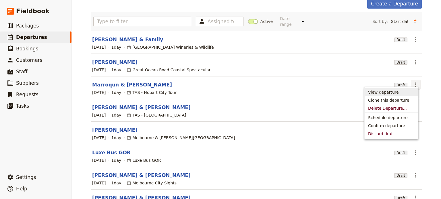
click at [120, 82] on link "Marroqun & [PERSON_NAME]" at bounding box center [132, 84] width 80 height 7
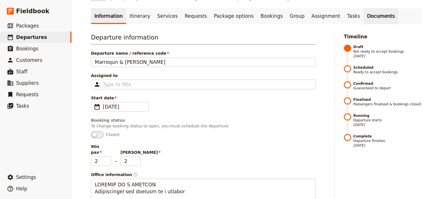
click at [363, 16] on link "Documents" at bounding box center [380, 16] width 35 height 16
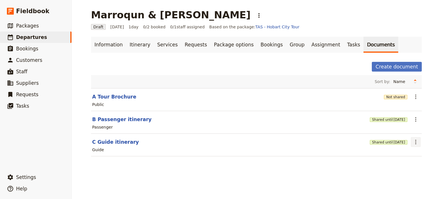
click at [415, 142] on icon "Actions" at bounding box center [415, 142] width 1 height 5
click at [395, 153] on span "Share" at bounding box center [396, 154] width 35 height 6
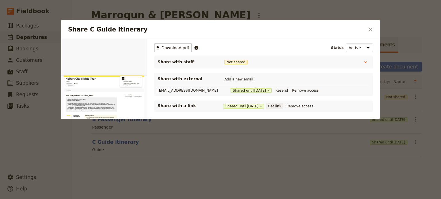
click at [281, 107] on button "Get link" at bounding box center [274, 106] width 16 height 6
click at [371, 30] on icon "Close dialog" at bounding box center [370, 30] width 4 height 4
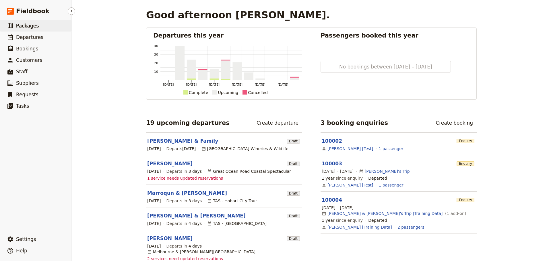
click at [34, 25] on span "Packages" at bounding box center [27, 26] width 23 height 6
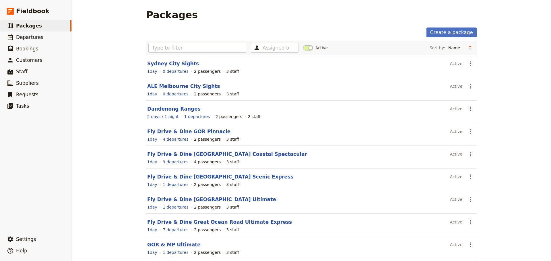
scroll to position [49, 0]
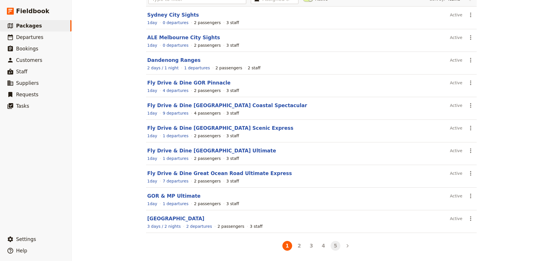
click at [332, 245] on button "5" at bounding box center [335, 246] width 10 height 10
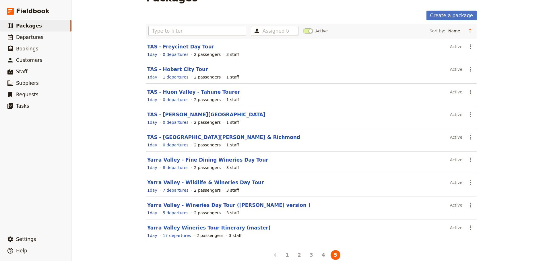
scroll to position [26, 0]
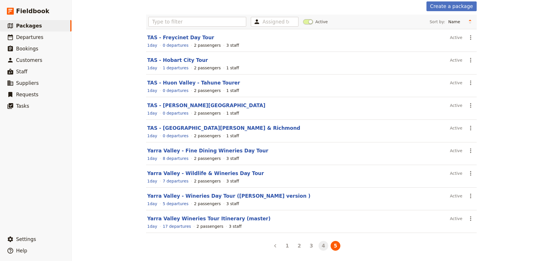
click at [320, 245] on button "4" at bounding box center [323, 246] width 10 height 10
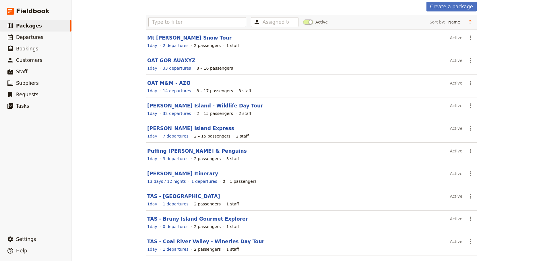
scroll to position [49, 0]
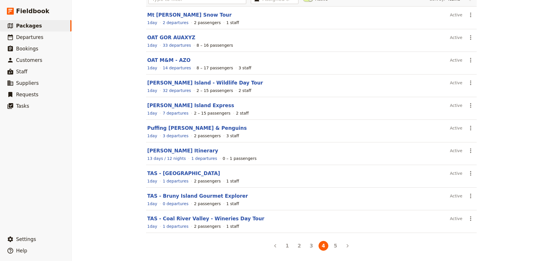
click at [170, 151] on link "[PERSON_NAME] Itinerary" at bounding box center [182, 151] width 71 height 6
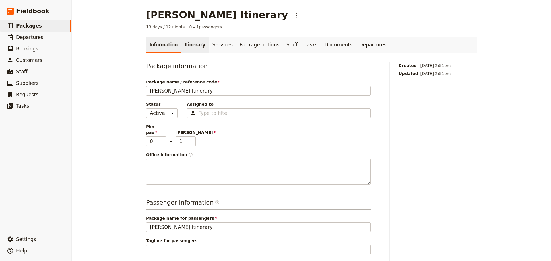
click at [184, 45] on link "Itinerary" at bounding box center [195, 45] width 28 height 16
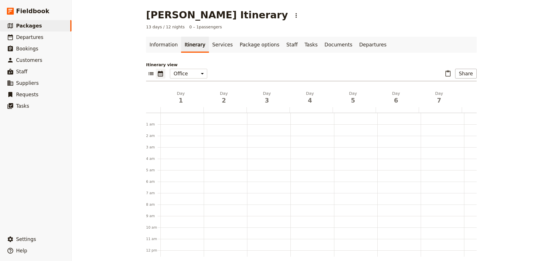
scroll to position [75, 0]
click at [157, 44] on link "Information" at bounding box center [163, 45] width 35 height 16
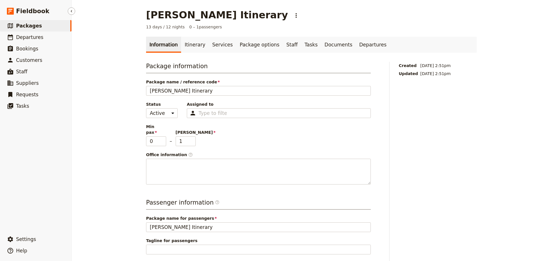
click at [19, 21] on link "​ Packages" at bounding box center [35, 25] width 71 height 11
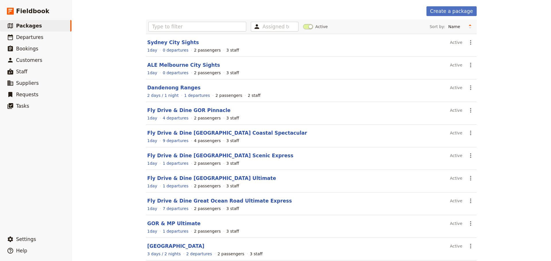
scroll to position [49, 0]
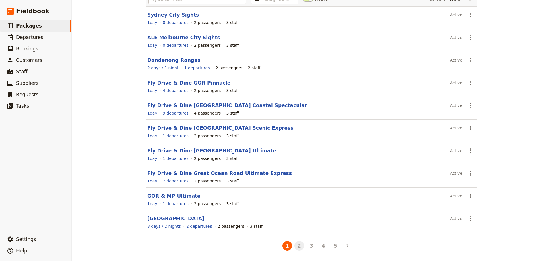
click at [300, 249] on button "2" at bounding box center [299, 246] width 10 height 10
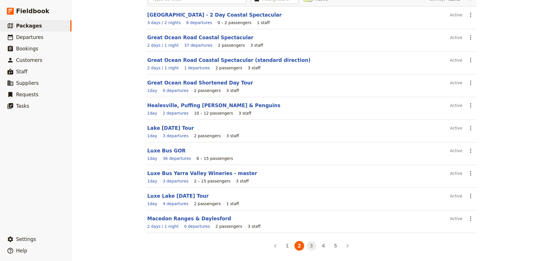
click at [308, 247] on button "3" at bounding box center [311, 246] width 10 height 10
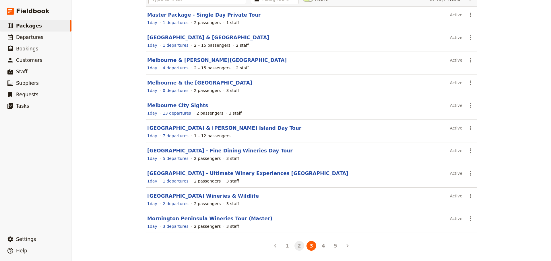
click at [298, 248] on button "2" at bounding box center [299, 246] width 10 height 10
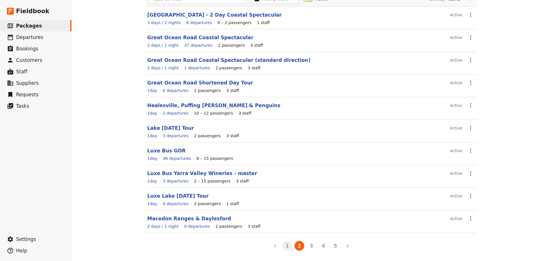
click at [286, 245] on button "1" at bounding box center [287, 246] width 10 height 10
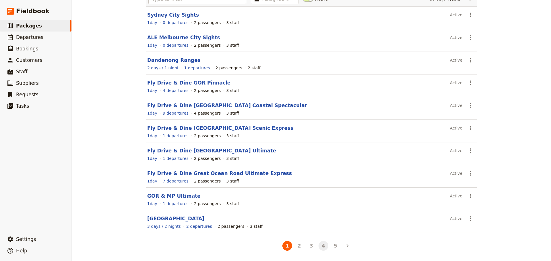
click at [322, 247] on button "4" at bounding box center [323, 246] width 10 height 10
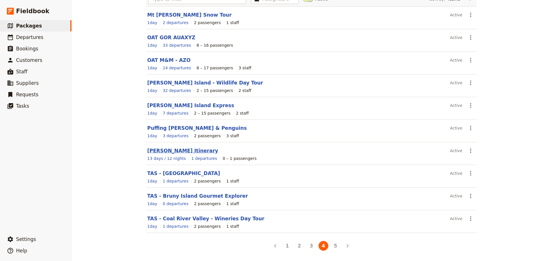
click at [161, 149] on link "[PERSON_NAME] Itinerary" at bounding box center [182, 151] width 71 height 6
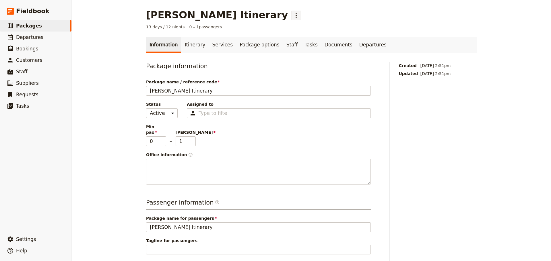
click at [293, 15] on icon "Actions" at bounding box center [296, 15] width 7 height 7
click at [185, 46] on link "Itinerary" at bounding box center [195, 45] width 28 height 16
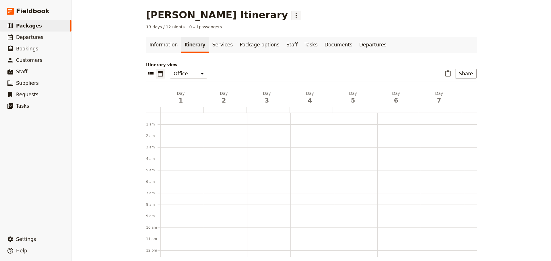
click at [293, 12] on icon "Actions" at bounding box center [296, 15] width 7 height 7
click at [230, 45] on span "Delete package..." at bounding box center [232, 44] width 35 height 6
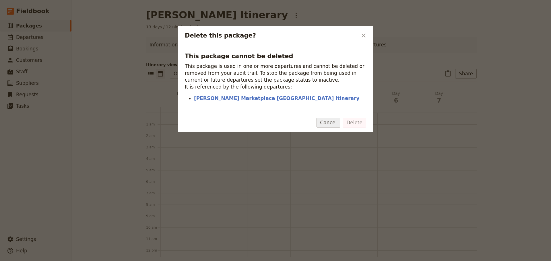
click at [333, 126] on button "Cancel" at bounding box center [328, 123] width 24 height 10
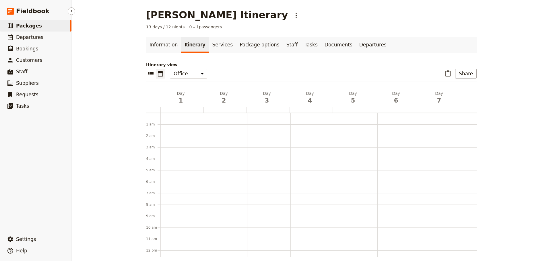
click at [31, 27] on span "Packages" at bounding box center [29, 26] width 26 height 6
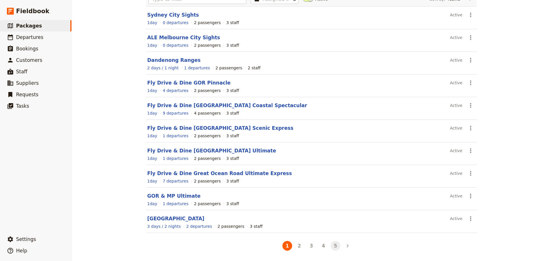
click at [333, 246] on button "5" at bounding box center [335, 246] width 10 height 10
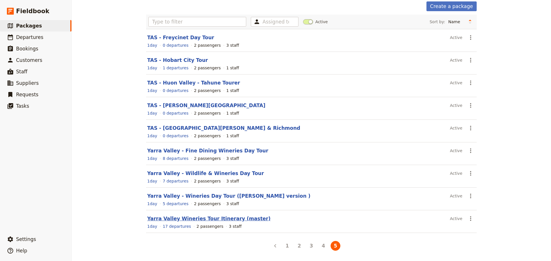
click at [180, 216] on link "Yarra Valley Wineries Tour Itinerary (master)" at bounding box center [208, 219] width 123 height 6
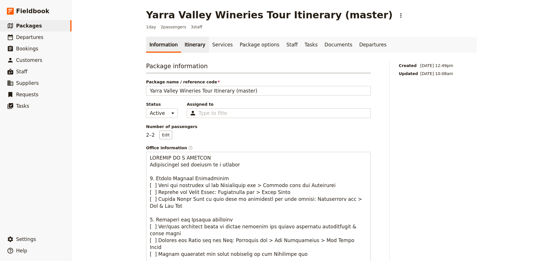
click at [186, 44] on link "Itinerary" at bounding box center [195, 45] width 28 height 16
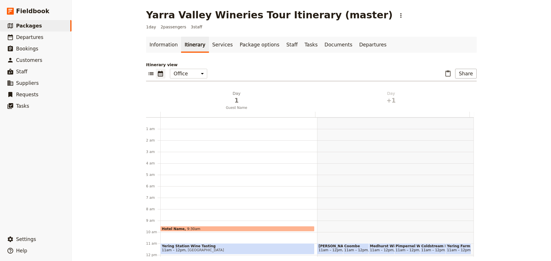
scroll to position [75, 0]
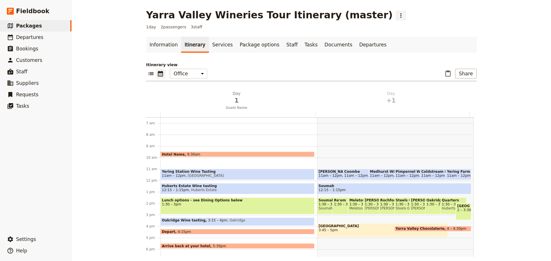
click at [397, 14] on icon "Actions" at bounding box center [400, 15] width 7 height 7
click at [355, 36] on span "Clone this package" at bounding box center [363, 36] width 38 height 6
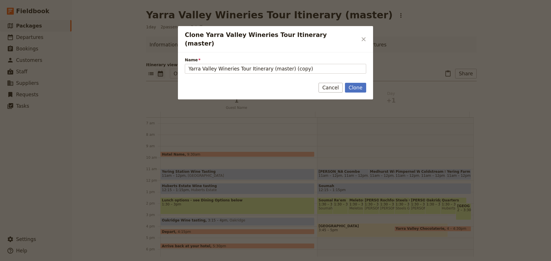
drag, startPoint x: 305, startPoint y: 61, endPoint x: 168, endPoint y: 67, distance: 137.3
click at [168, 261] on div "Clone Yarra Valley Wineries Tour Itinerary (master) ​ Name Yarra Valley Winerie…" at bounding box center [275, 261] width 551 height 0
type input "Multi-Day Tour Template"
click at [353, 83] on button "Clone" at bounding box center [355, 88] width 21 height 10
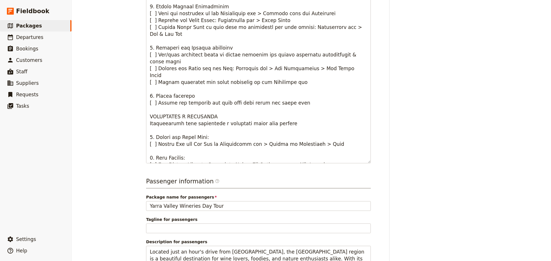
scroll to position [316, 0]
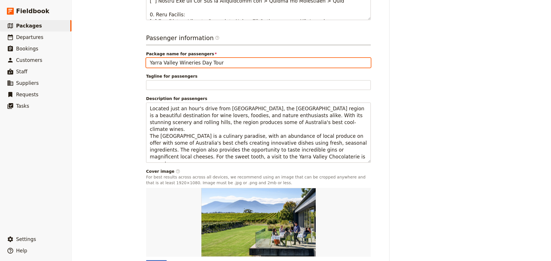
drag, startPoint x: 166, startPoint y: 62, endPoint x: 81, endPoint y: 59, distance: 84.7
click at [81, 59] on div "Multi-Day Tour Template ​ 1 day 2 passengers 3 staff Information Itinerary Serv…" at bounding box center [311, 130] width 479 height 261
type input "Multi-Day Tour Template"
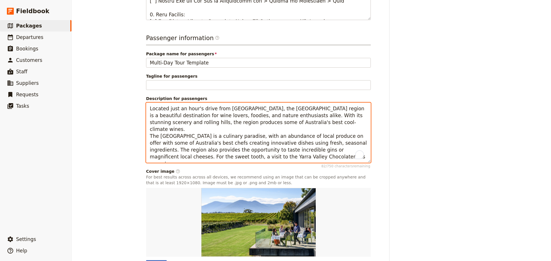
drag, startPoint x: 150, startPoint y: 143, endPoint x: 89, endPoint y: 103, distance: 73.4
click at [89, 103] on div "Multi-Day Tour Template ​ 1 day 2 passengers 3 staff Information Itinerary Serv…" at bounding box center [311, 130] width 479 height 261
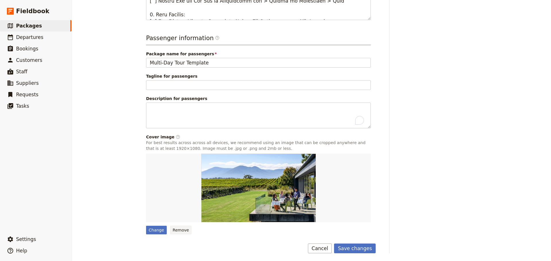
click at [176, 228] on button "Remove" at bounding box center [181, 230] width 22 height 9
type input "Yarra Valley Wineries Day Tour"
type textarea "Located just an hour's drive from Melbourne, the Yarra Valley region is a beaut…"
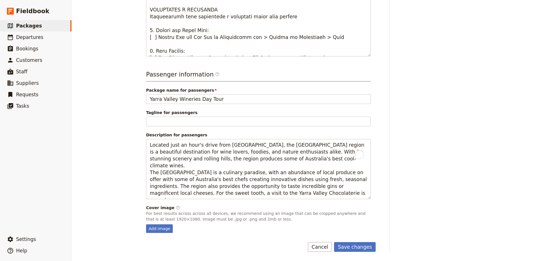
scroll to position [279, 0]
click at [353, 246] on button "Save changes" at bounding box center [355, 247] width 42 height 10
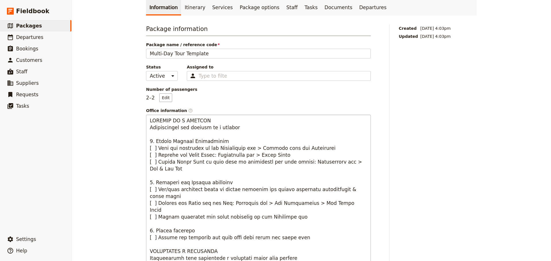
scroll to position [0, 0]
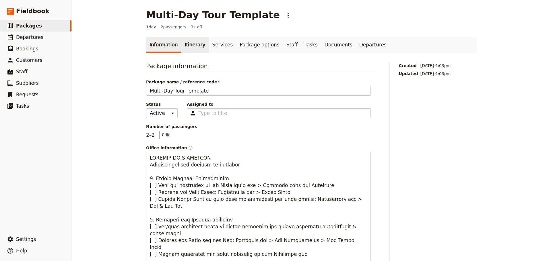
click at [189, 45] on link "Itinerary" at bounding box center [195, 45] width 28 height 16
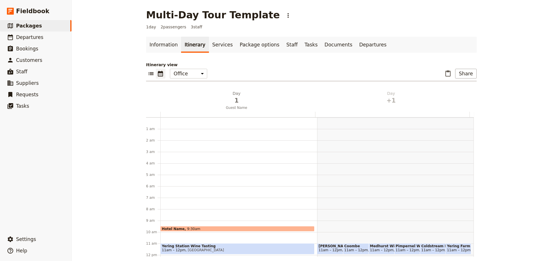
scroll to position [75, 0]
